Goal: Check status: Check status

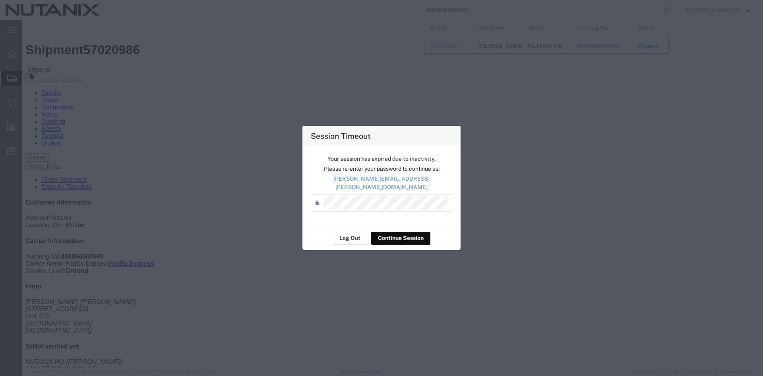
click at [511, 171] on div "Session Timeout Your session has expired due to inactivity. Please re-enter you…" at bounding box center [381, 188] width 763 height 376
